Goal: Find specific page/section: Find specific page/section

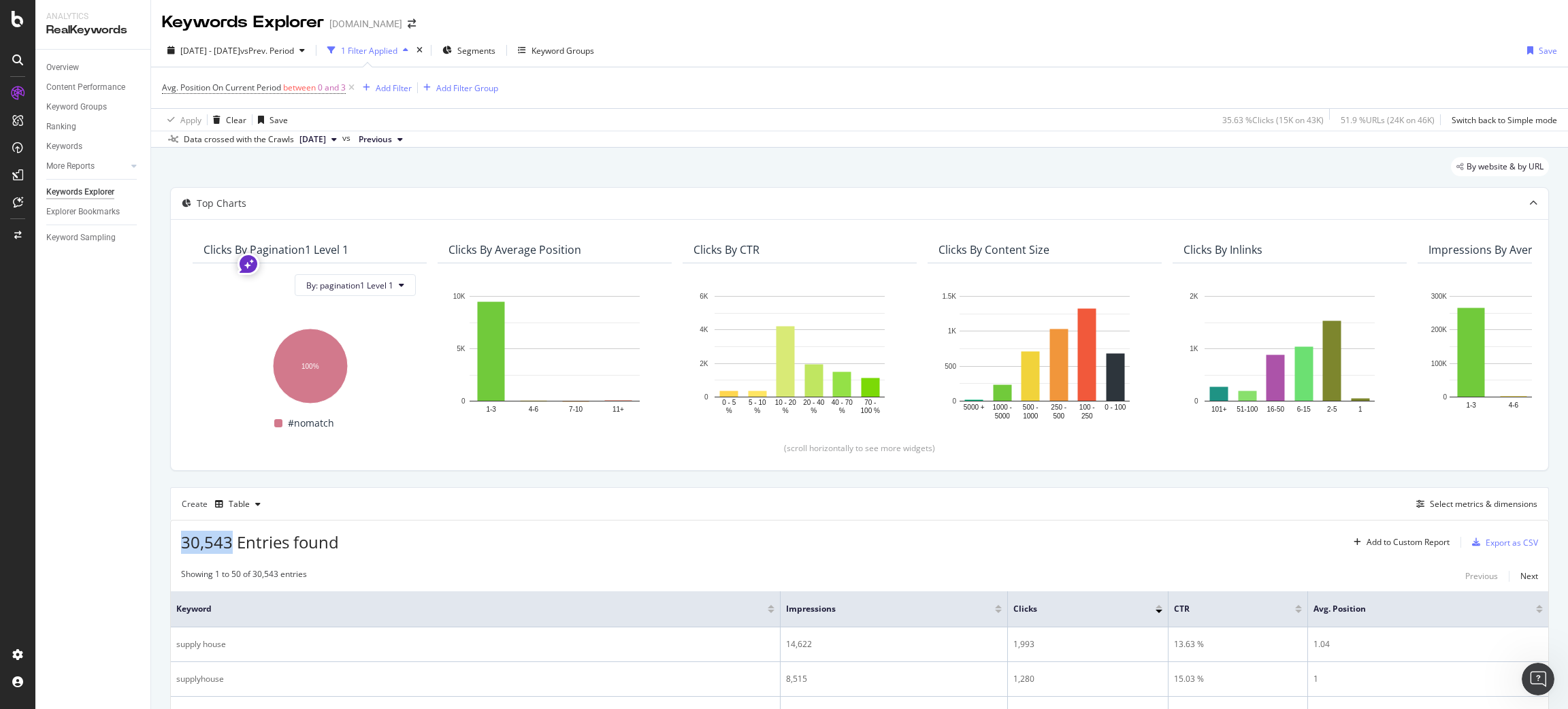
scroll to position [306, 0]
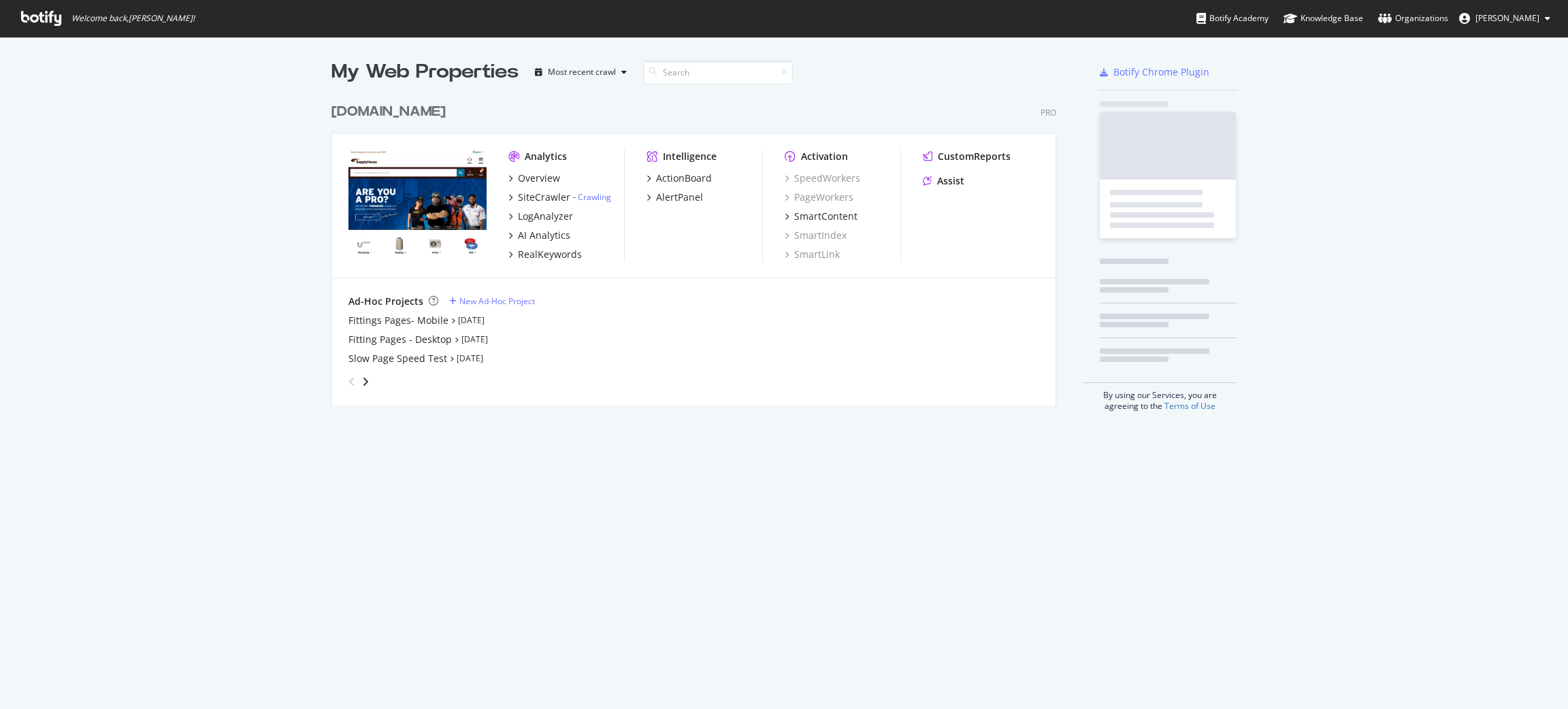
scroll to position [304, 728]
